Goal: Task Accomplishment & Management: Use online tool/utility

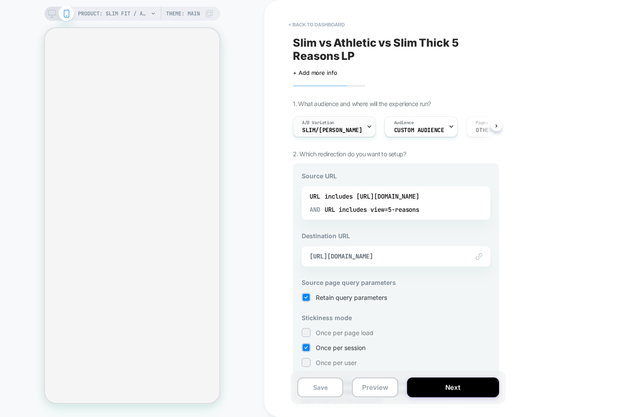
click at [334, 122] on span "A/B Variation" at bounding box center [318, 123] width 32 height 6
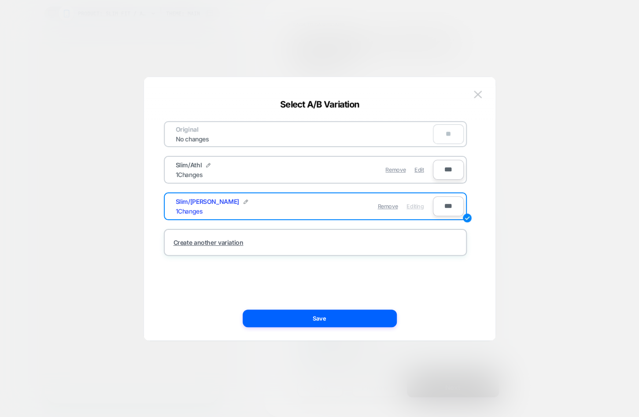
click at [287, 57] on div at bounding box center [319, 208] width 639 height 417
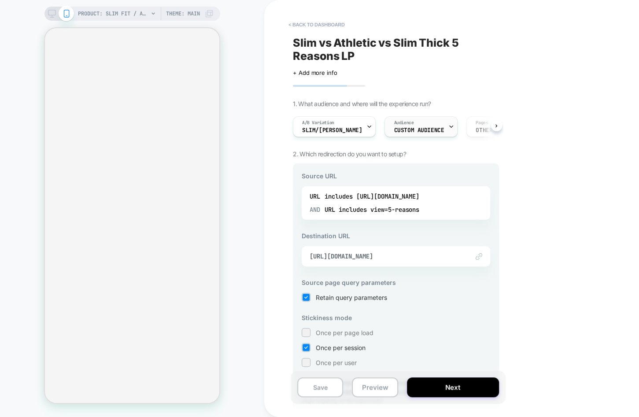
click at [394, 130] on span "Custom Audience" at bounding box center [419, 130] width 50 height 6
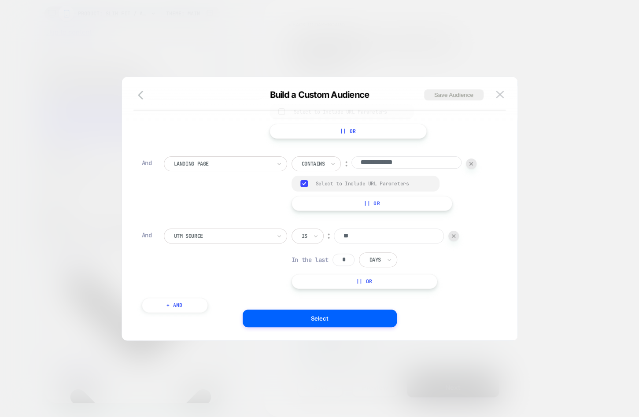
scroll to position [9, 0]
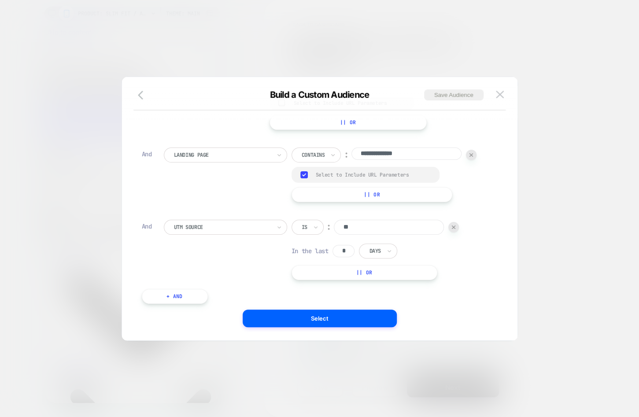
click at [498, 101] on div "Build a Custom Audience Save Audience" at bounding box center [320, 99] width 396 height 21
click at [498, 97] on img at bounding box center [500, 94] width 8 height 7
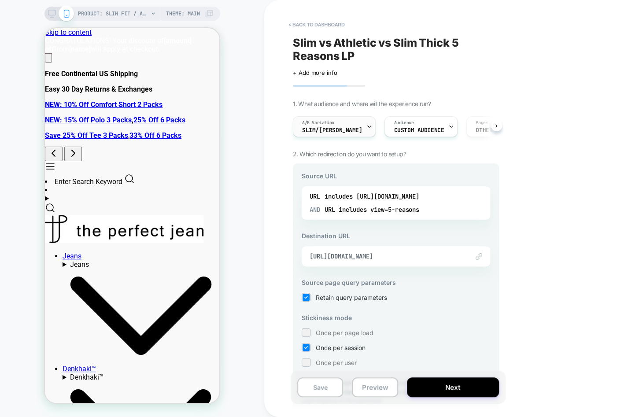
click at [338, 130] on span "Slim/Sl Thi" at bounding box center [332, 130] width 60 height 6
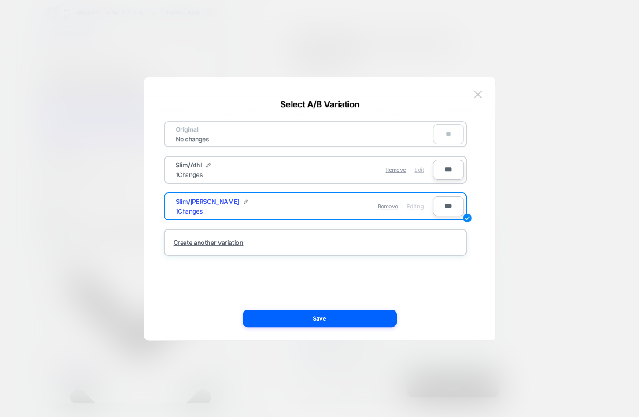
click at [416, 172] on span "Edit" at bounding box center [419, 170] width 9 height 7
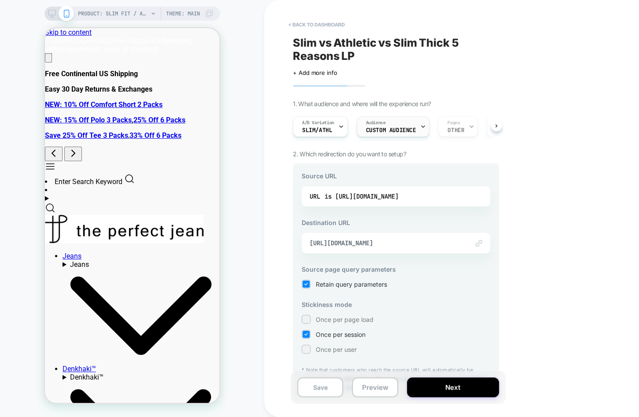
click at [404, 127] on span "Custom Audience" at bounding box center [391, 130] width 50 height 6
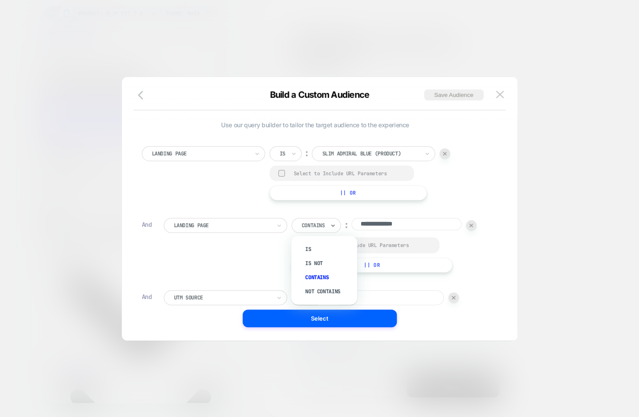
click at [319, 226] on div at bounding box center [313, 226] width 23 height 8
click at [211, 196] on div "Landing Page Is ︰ slim admiral blue (Product) SLIM ADMIRAL BLUE (PRODUCT) Selec…" at bounding box center [315, 173] width 347 height 54
click at [497, 94] on img at bounding box center [500, 94] width 8 height 7
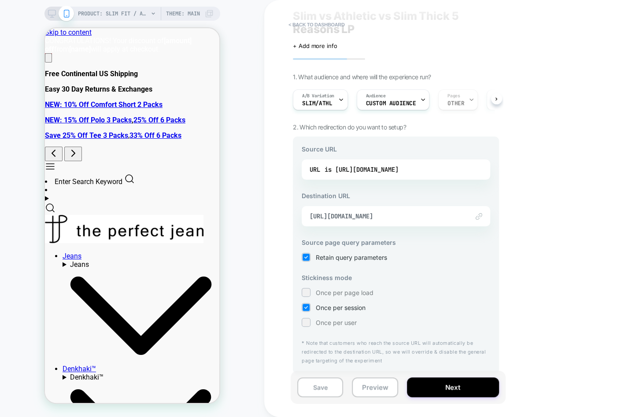
scroll to position [0, 0]
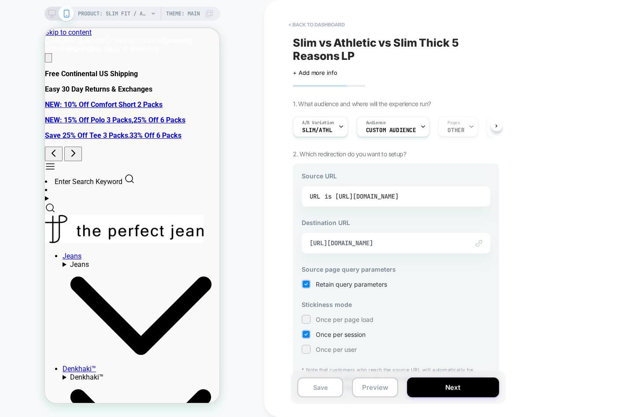
click at [391, 191] on div "is https://theperfectjean.nyc/products/slim-admiral-blue?view=5-reasons" at bounding box center [362, 196] width 74 height 13
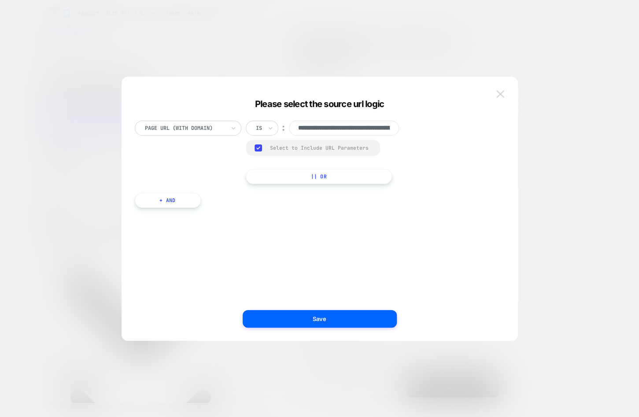
click at [502, 93] on img at bounding box center [501, 93] width 8 height 7
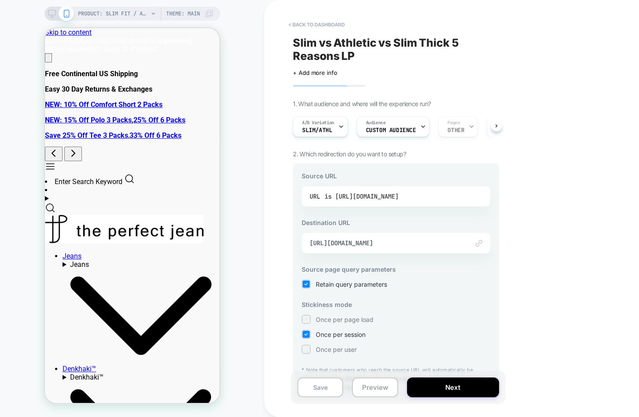
scroll to position [27, 0]
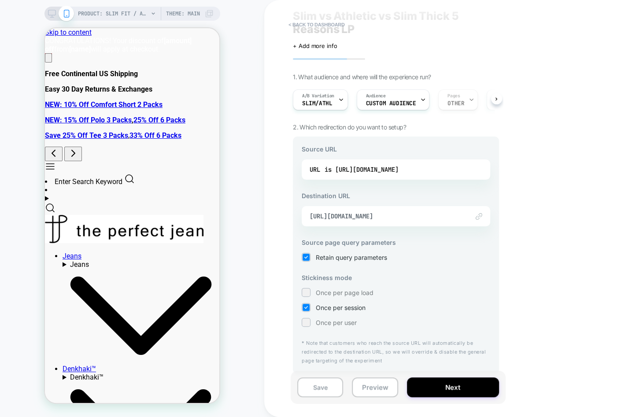
click at [450, 160] on div "URL is https://theperfectjean.nyc/products/slim-admiral-blue?view=5-reasons" at bounding box center [396, 170] width 189 height 20
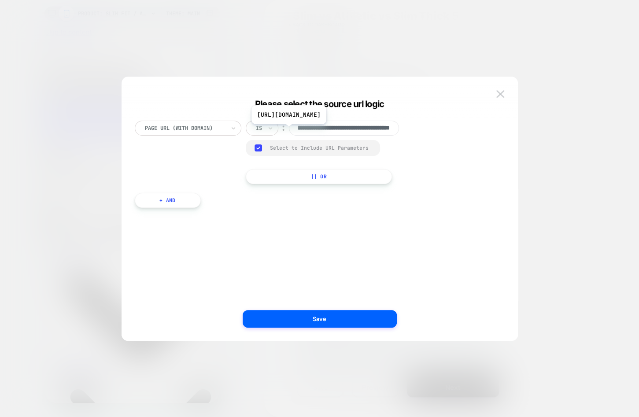
scroll to position [0, 105]
type input "**********"
click at [163, 197] on button "+ And" at bounding box center [168, 200] width 66 height 15
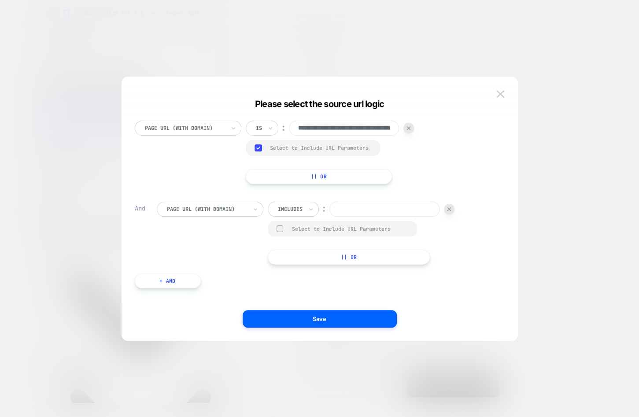
click at [347, 212] on input at bounding box center [385, 209] width 110 height 15
paste input "**********"
type input "**********"
click at [279, 233] on div "Select to Include URL Parameters" at bounding box center [342, 228] width 149 height 15
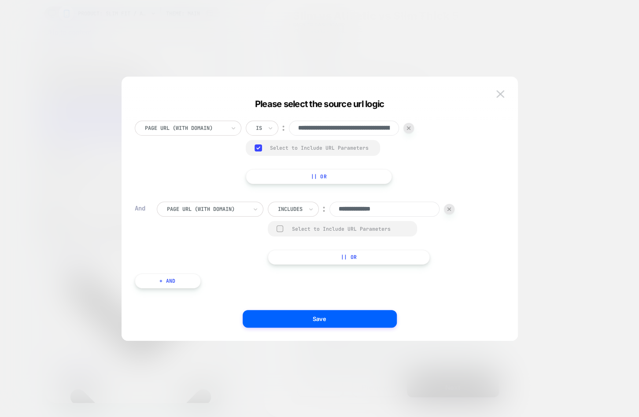
click at [279, 229] on div at bounding box center [280, 229] width 7 height 7
click at [256, 148] on rect at bounding box center [258, 148] width 7 height 7
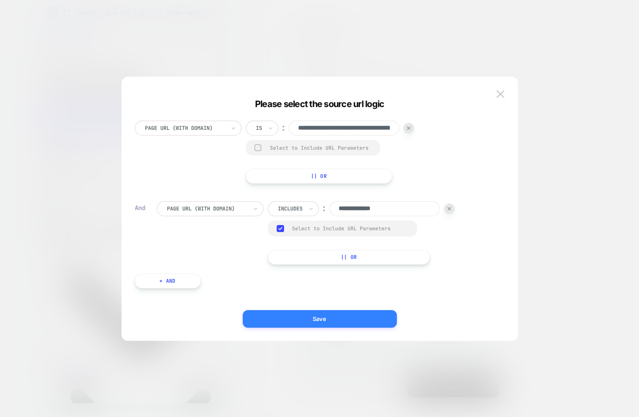
click at [301, 320] on button "Save" at bounding box center [320, 319] width 154 height 18
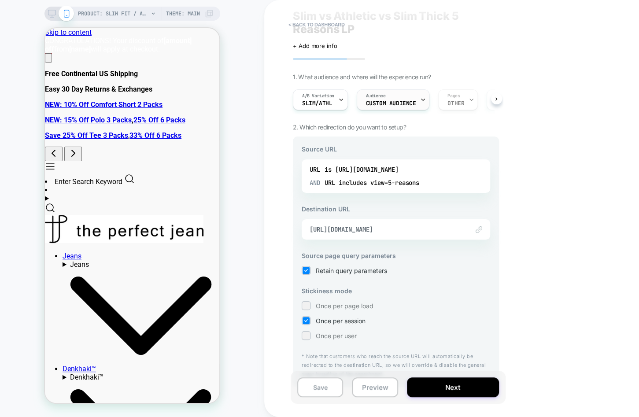
click at [404, 100] on span "Custom Audience" at bounding box center [391, 103] width 50 height 6
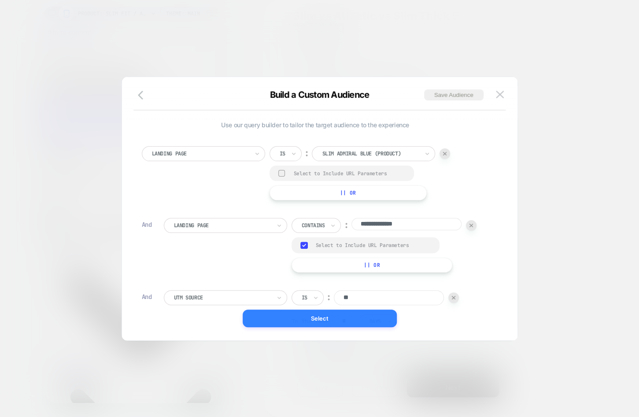
click at [337, 317] on button "Select" at bounding box center [320, 319] width 154 height 18
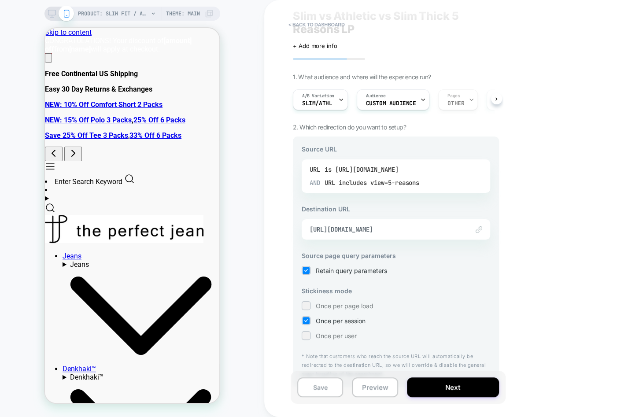
click at [398, 167] on div "is https://theperfectjean.nyc/products/slim-admiral-blue" at bounding box center [362, 169] width 74 height 13
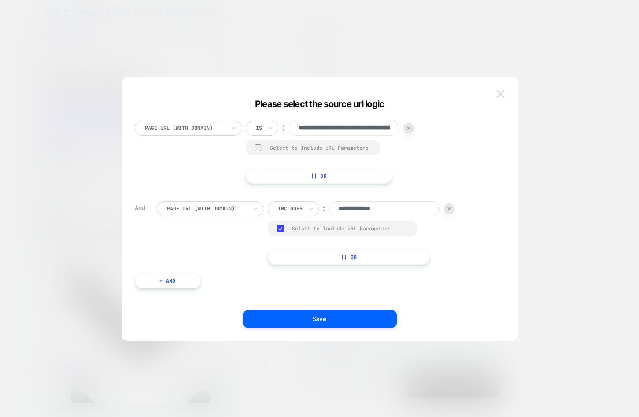
click at [501, 95] on img at bounding box center [501, 93] width 8 height 7
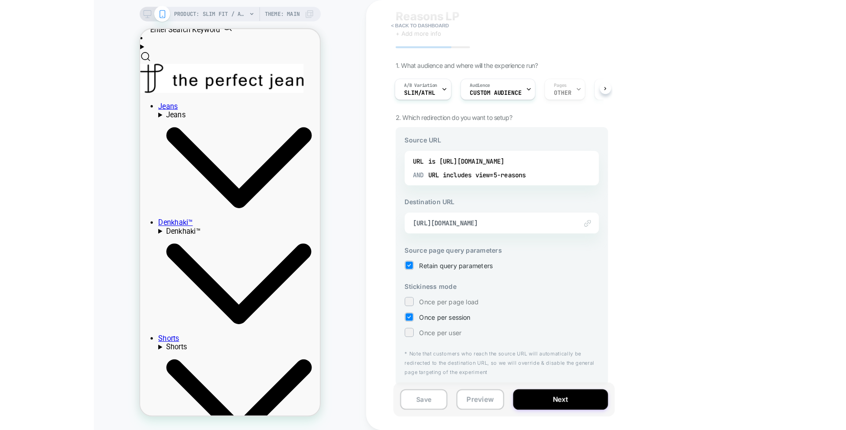
scroll to position [28, 0]
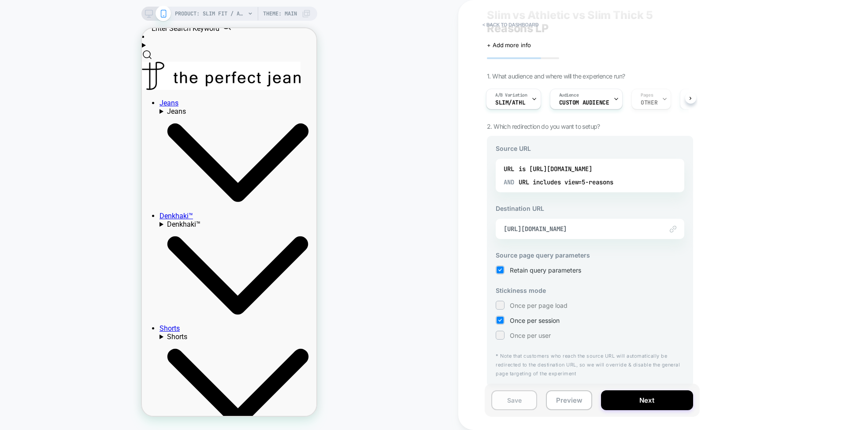
click at [523, 396] on button "Save" at bounding box center [514, 400] width 46 height 20
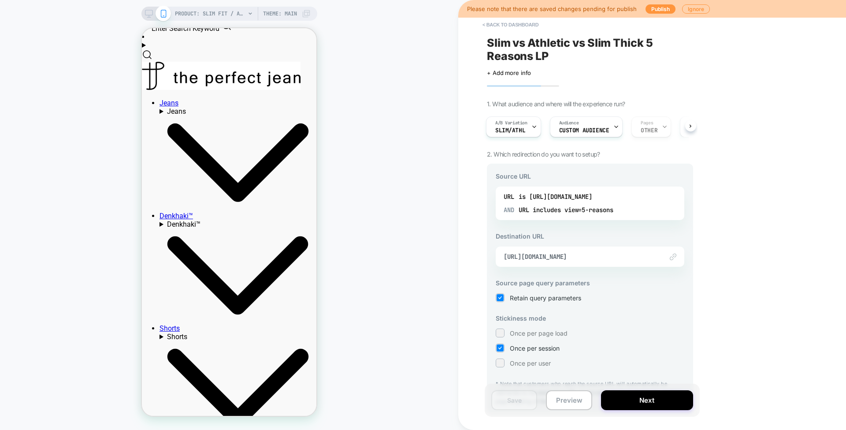
scroll to position [0, 0]
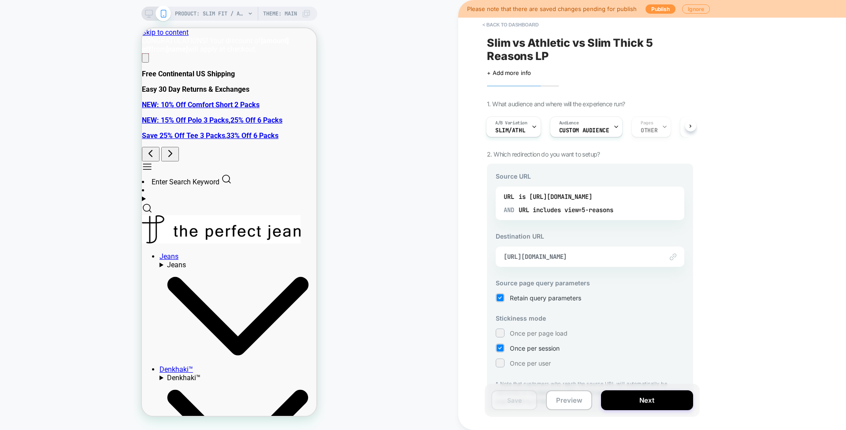
click at [531, 58] on span "Slim vs Athletic vs Slim Thick 5 Reasons LP" at bounding box center [590, 49] width 206 height 26
click at [531, 58] on textarea "**********" at bounding box center [555, 49] width 136 height 26
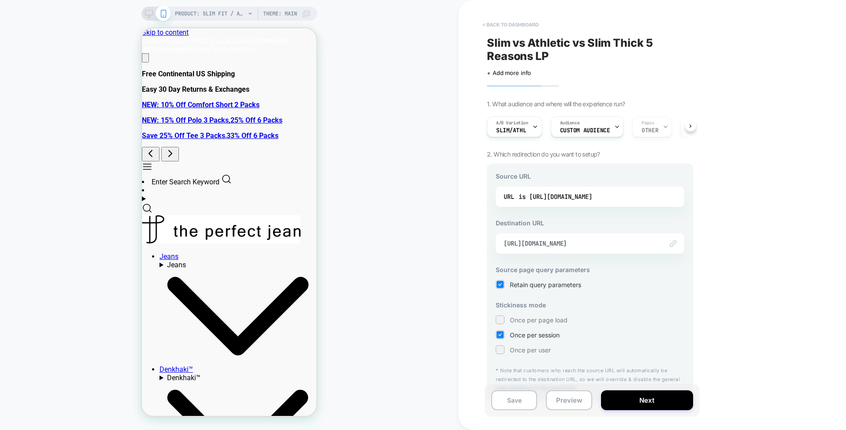
click at [512, 29] on button "< back to dashboard" at bounding box center [510, 25] width 65 height 14
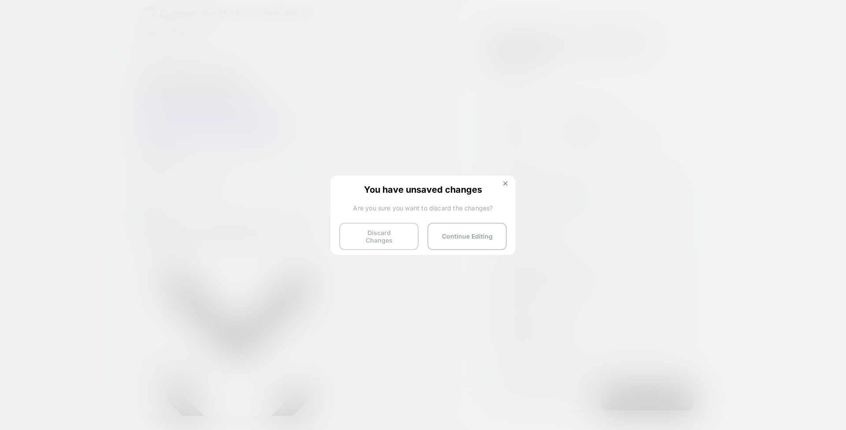
click at [402, 227] on button "Discard Changes" at bounding box center [378, 236] width 79 height 27
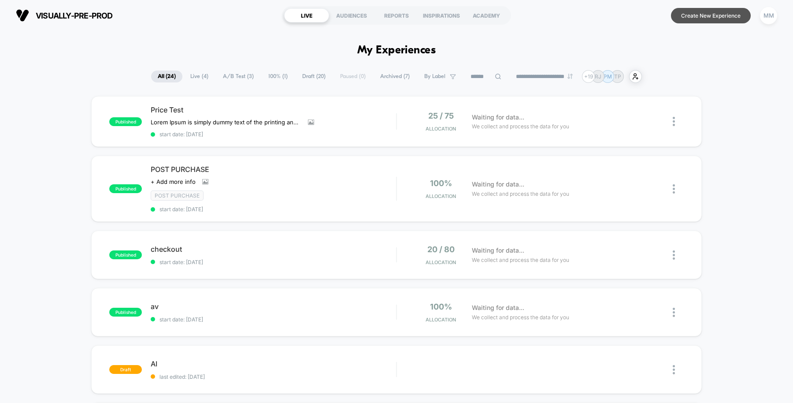
click at [700, 14] on button "Create New Experience" at bounding box center [711, 15] width 80 height 15
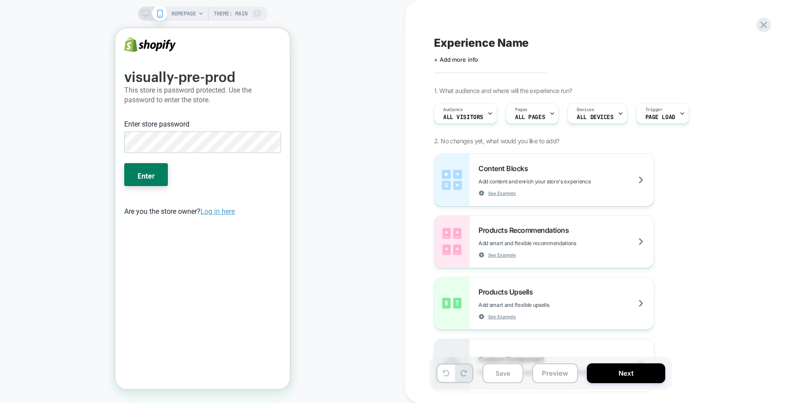
click at [189, 14] on span "HOMEPAGE" at bounding box center [183, 14] width 25 height 14
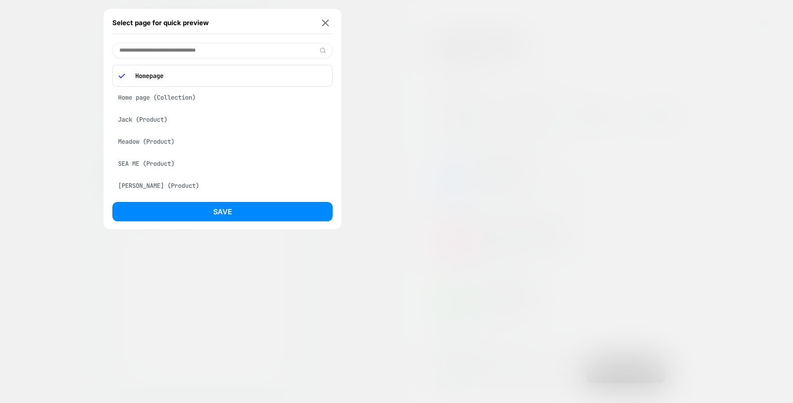
click at [191, 148] on div "Meadow (Product)" at bounding box center [222, 141] width 220 height 17
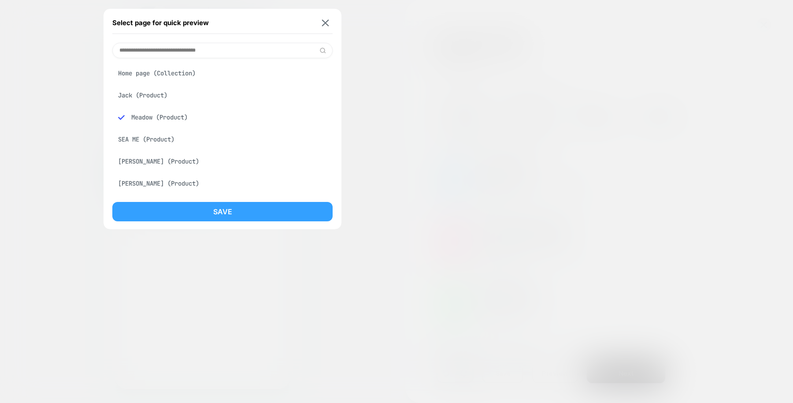
click at [203, 202] on button "Save" at bounding box center [222, 211] width 220 height 19
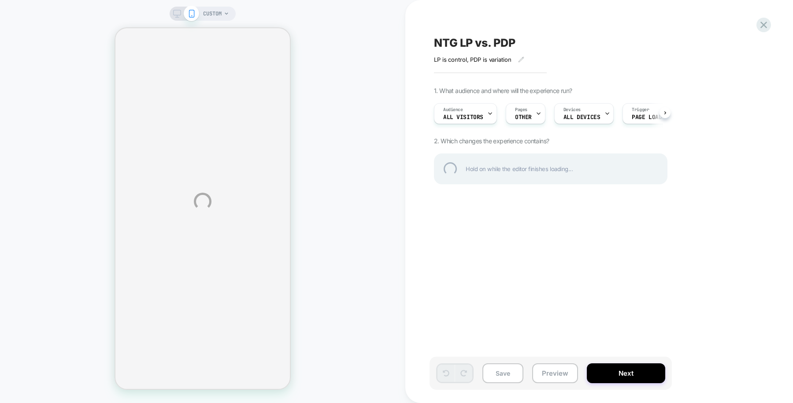
click at [556, 372] on div "CUSTOM NTG LP vs. PDP LP is control, PDP is variation Click to edit experience …" at bounding box center [396, 201] width 793 height 403
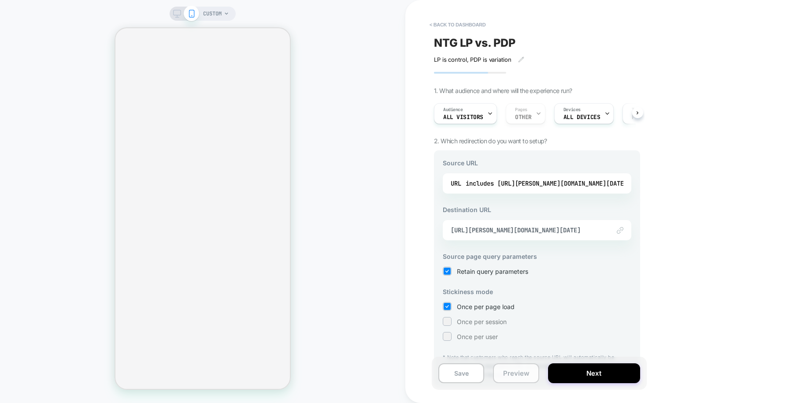
click at [515, 371] on button "Preview" at bounding box center [516, 373] width 46 height 20
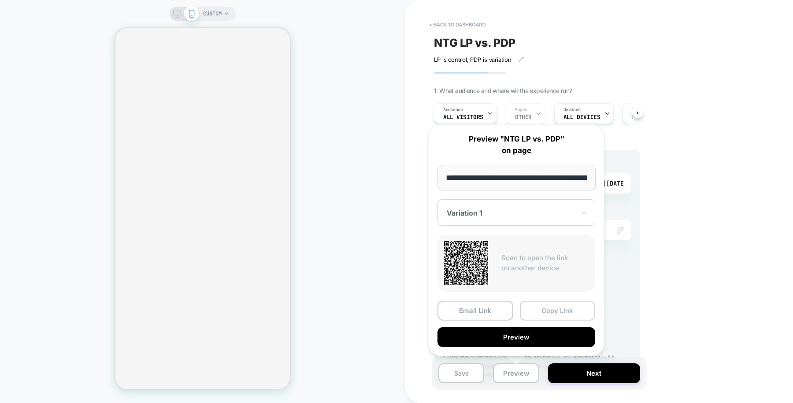
click at [542, 308] on button "Copy Link" at bounding box center [558, 311] width 76 height 20
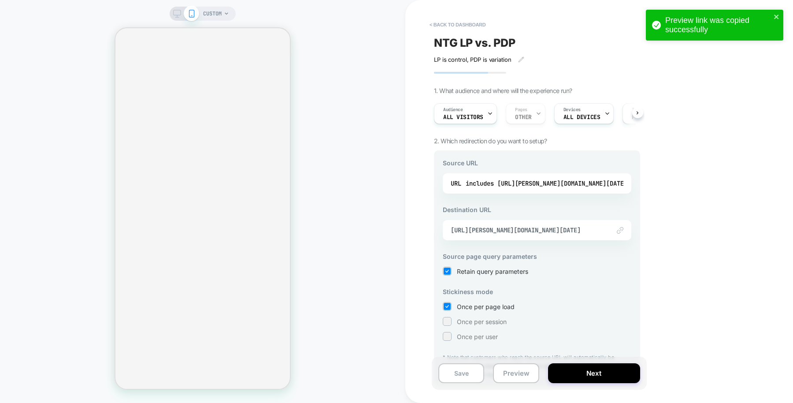
click at [371, 71] on div "CUSTOM" at bounding box center [202, 201] width 405 height 385
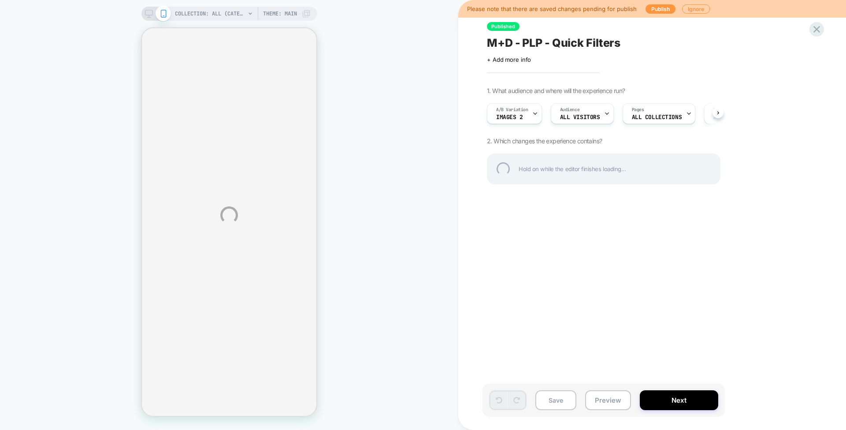
click at [659, 11] on div "COLLECTION: All (Category) COLLECTION: All (Category) Theme: MAIN Please note t…" at bounding box center [423, 215] width 846 height 430
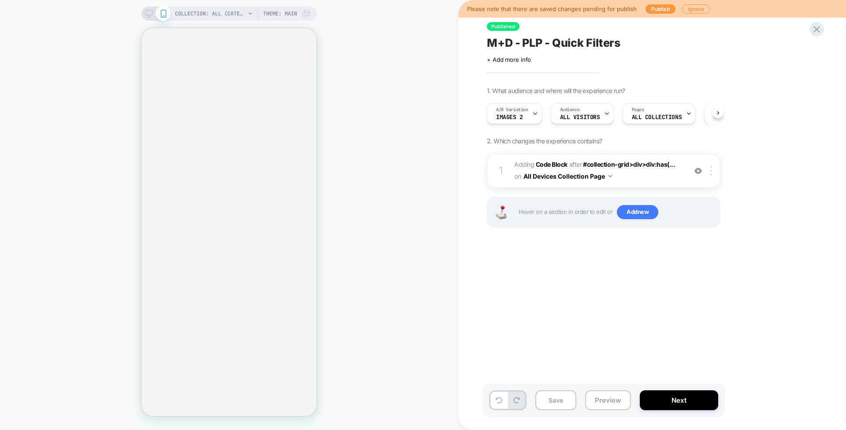
scroll to position [0, 0]
click at [653, 12] on button "Publish" at bounding box center [661, 8] width 30 height 9
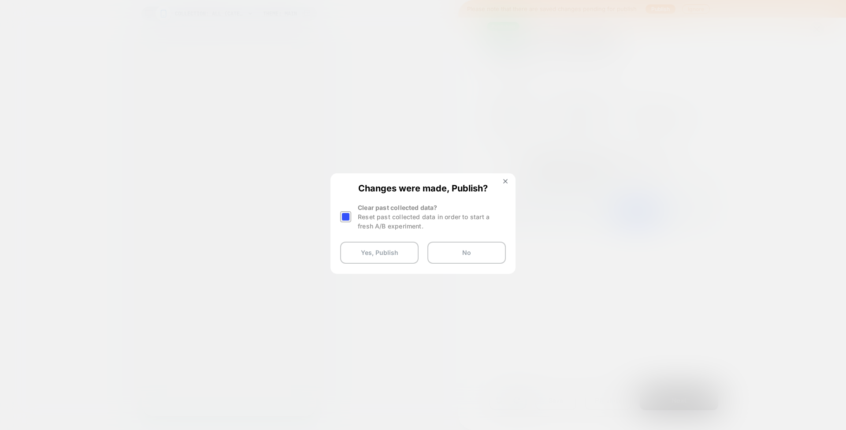
click at [344, 215] on div at bounding box center [345, 216] width 11 height 11
click at [377, 250] on button "Yes, Publish" at bounding box center [379, 252] width 78 height 22
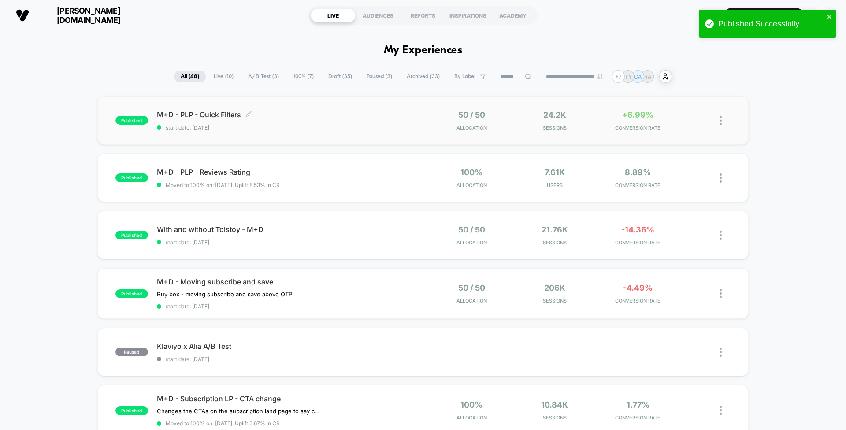
click at [327, 120] on div "M+D - PLP - Quick Filters Click to edit experience details Click to edit experi…" at bounding box center [290, 120] width 266 height 21
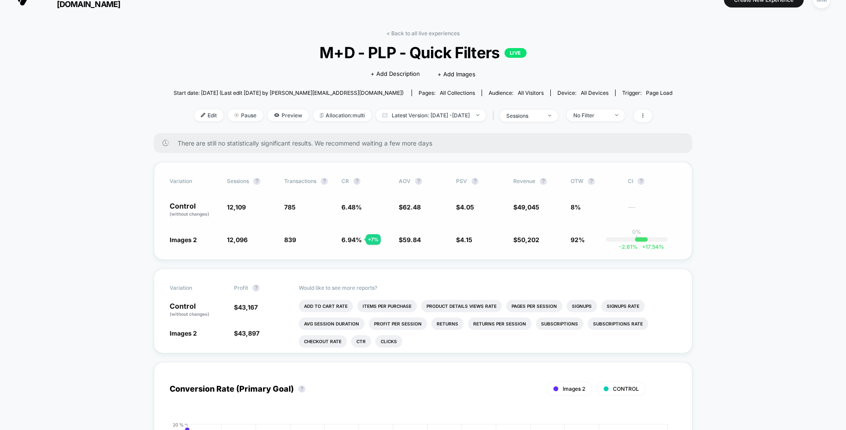
scroll to position [16, 0]
